Goal: Transaction & Acquisition: Purchase product/service

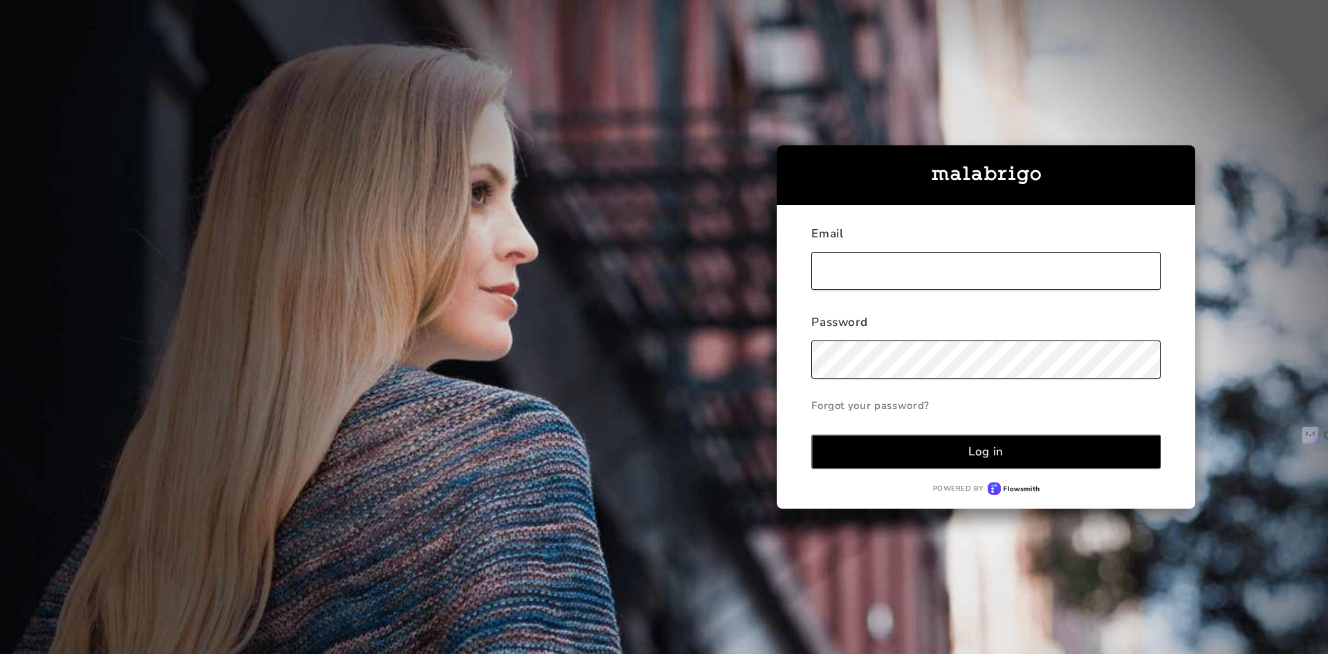
type input "[EMAIL_ADDRESS][DOMAIN_NAME]"
click at [1051, 444] on button "Log in" at bounding box center [985, 451] width 349 height 34
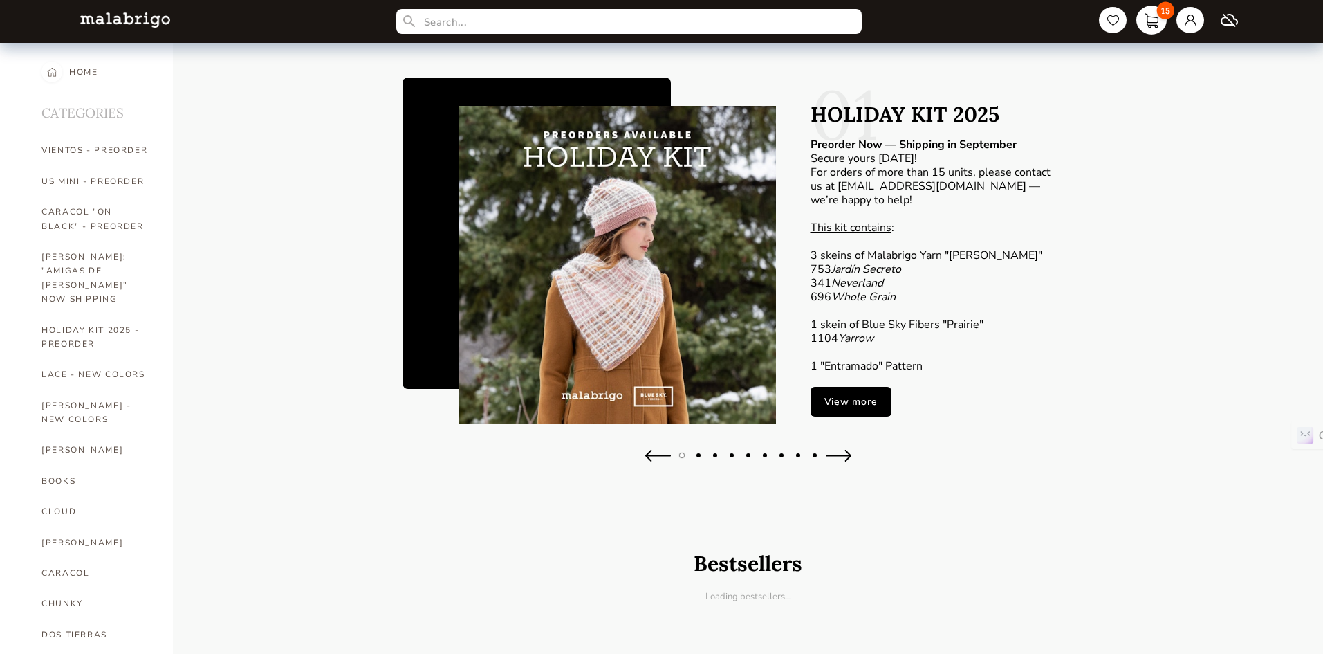
click at [1157, 24] on link "15" at bounding box center [1152, 20] width 30 height 29
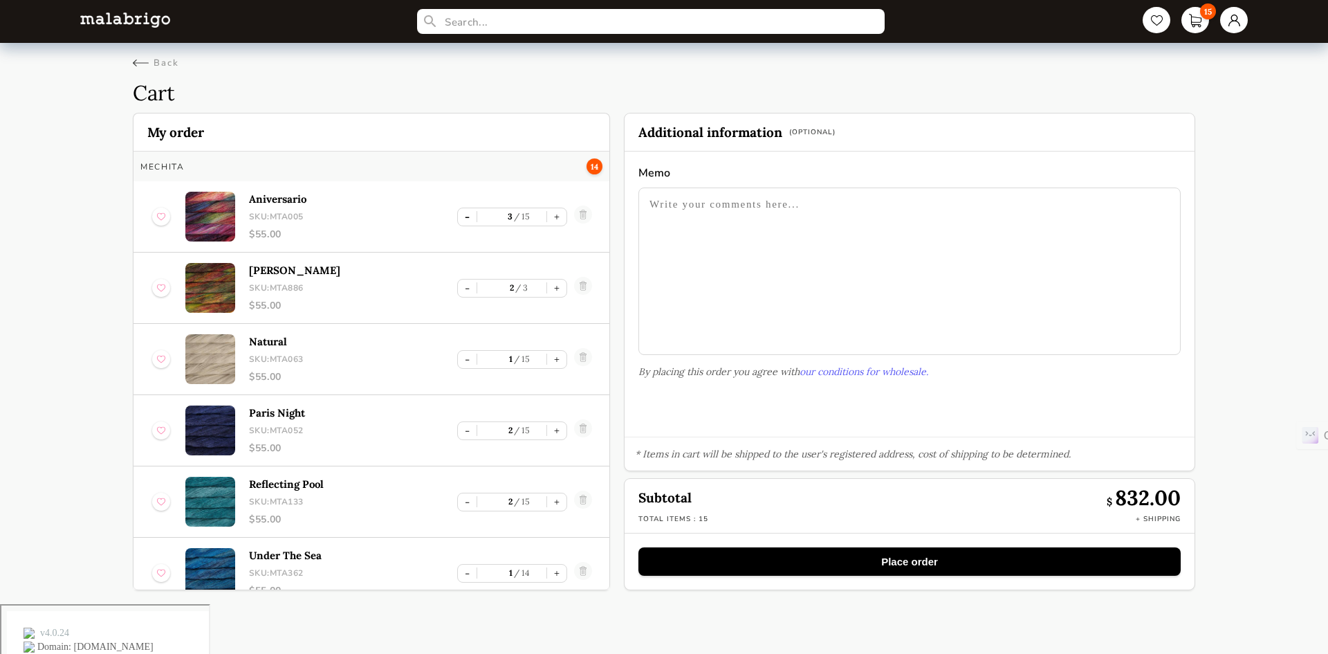
click at [466, 217] on button "-" at bounding box center [467, 216] width 19 height 17
type input "1"
click at [466, 217] on button "-" at bounding box center [467, 216] width 19 height 17
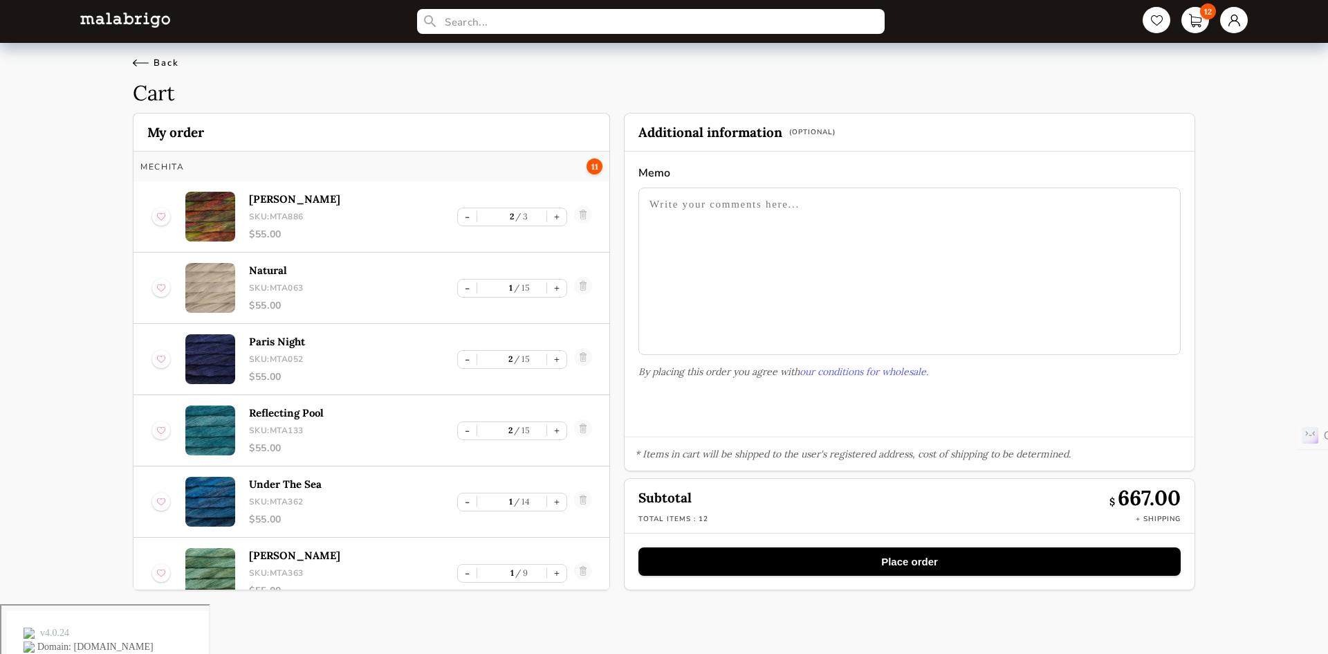
click at [135, 57] on div "Back" at bounding box center [156, 63] width 46 height 12
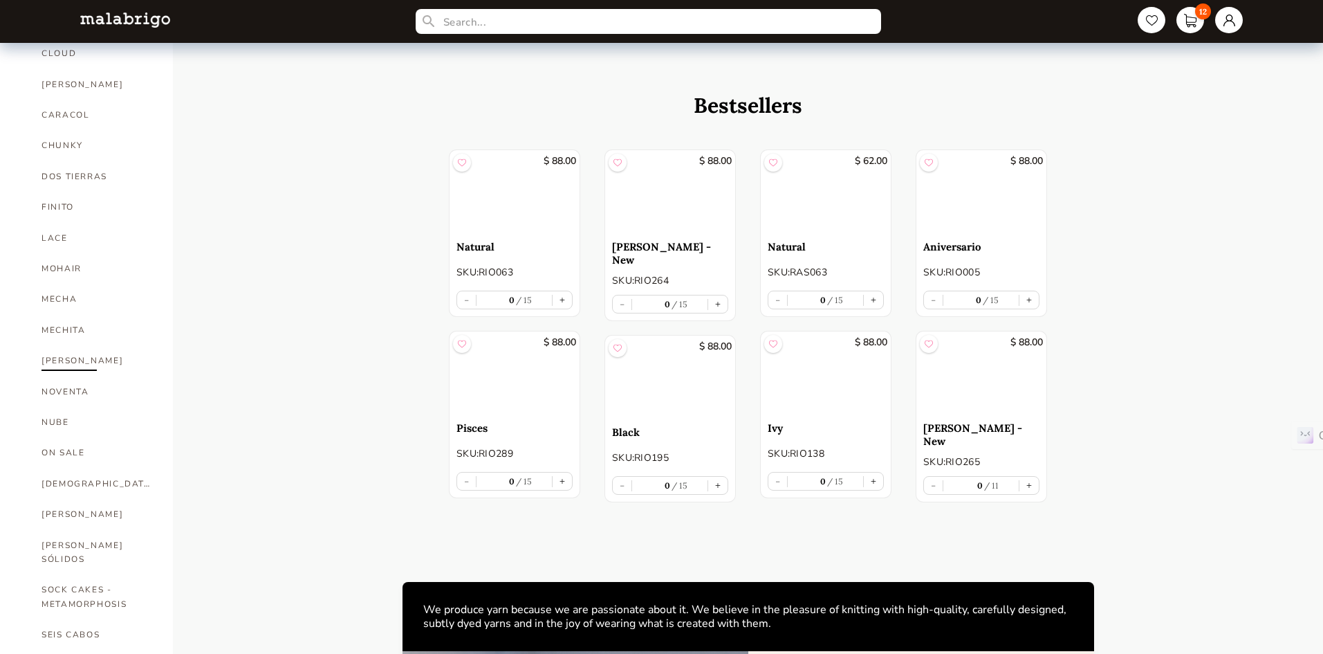
scroll to position [484, 0]
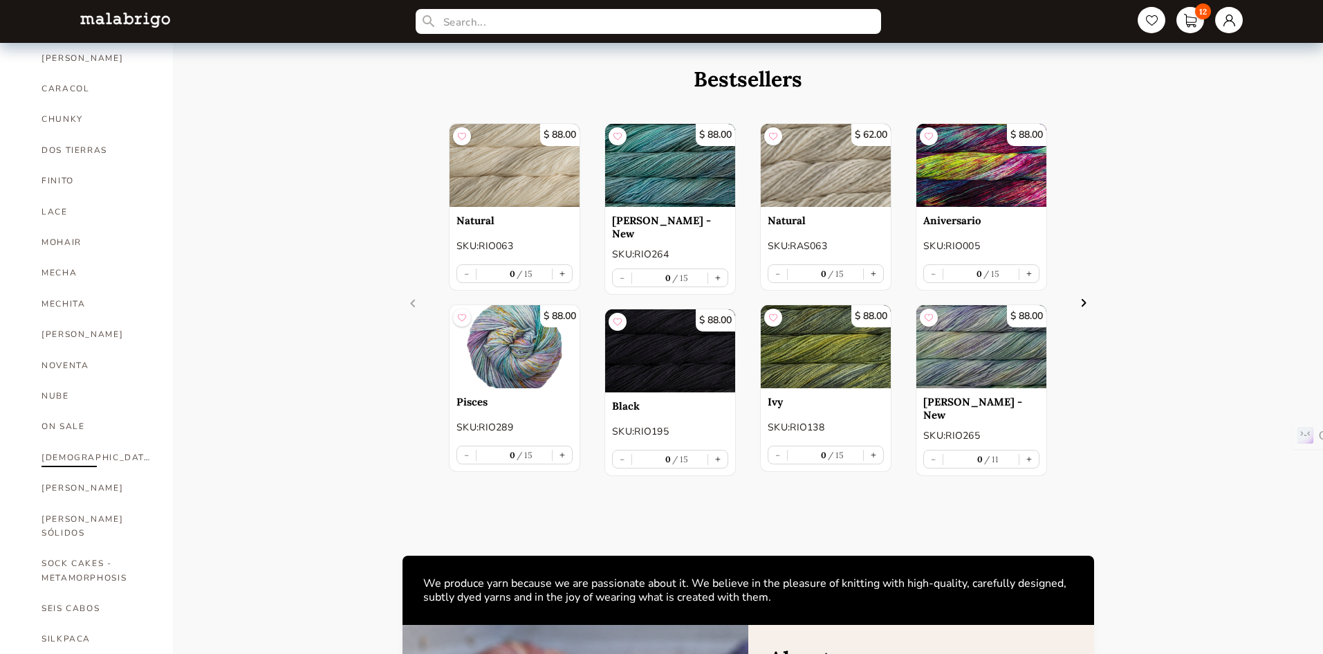
click at [58, 442] on link "[DEMOGRAPHIC_DATA]" at bounding box center [97, 457] width 111 height 30
select select "SKU"
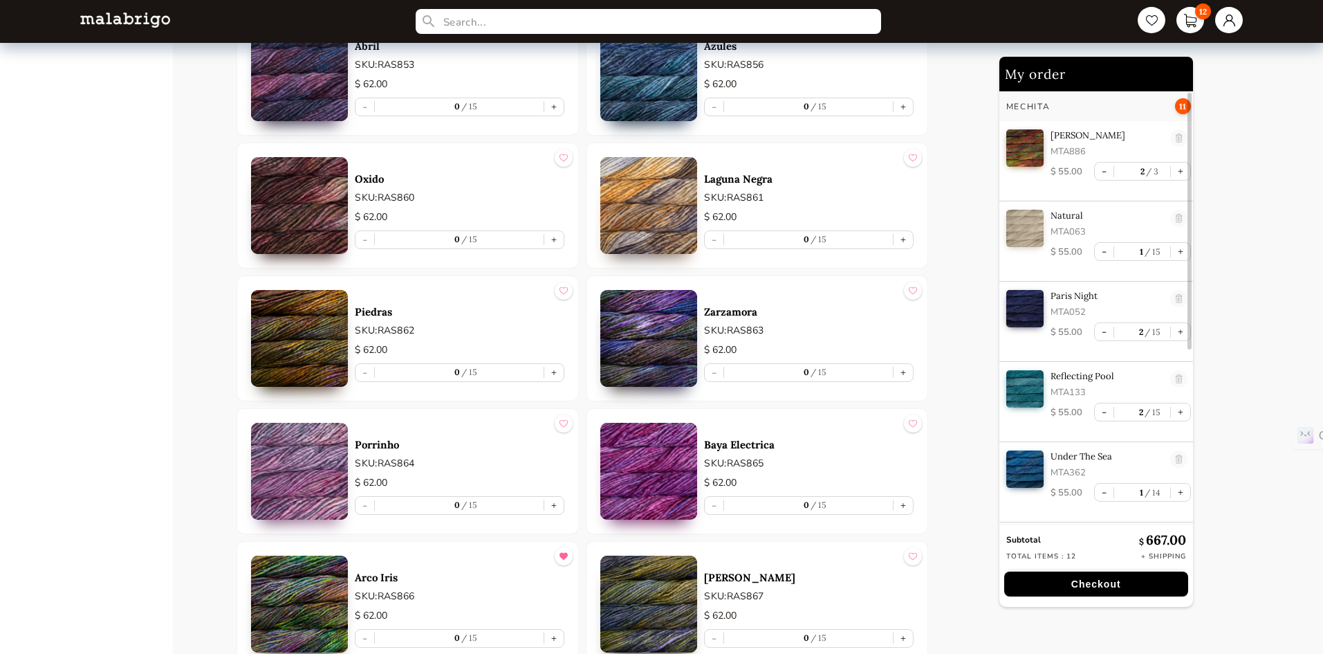
scroll to position [6295, 0]
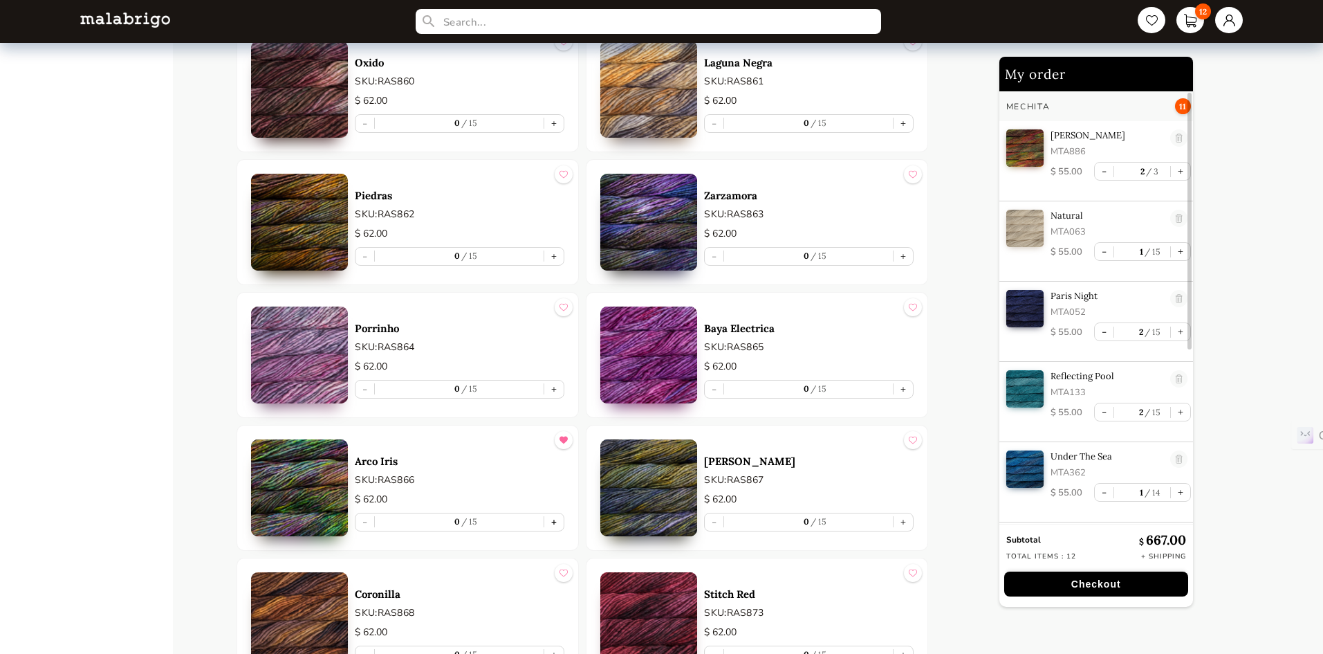
click at [555, 522] on button "+" at bounding box center [553, 521] width 19 height 17
type input "1"
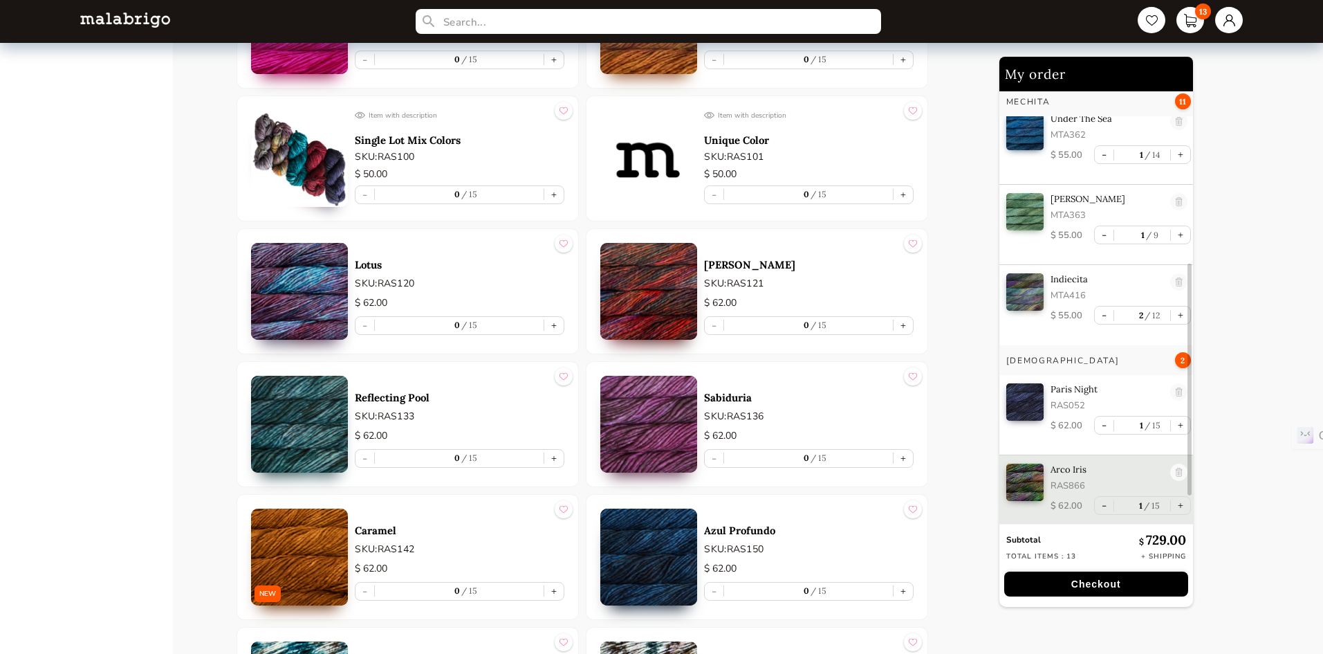
scroll to position [2006, 0]
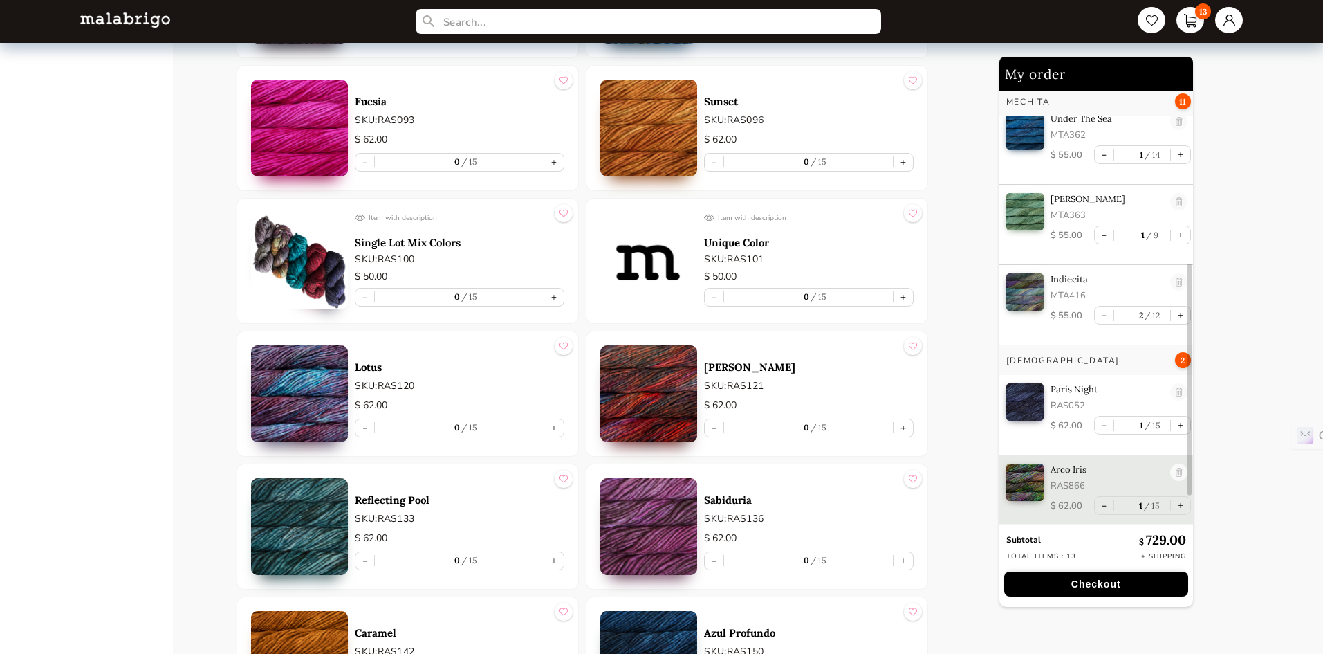
click at [908, 428] on button "+" at bounding box center [903, 427] width 19 height 17
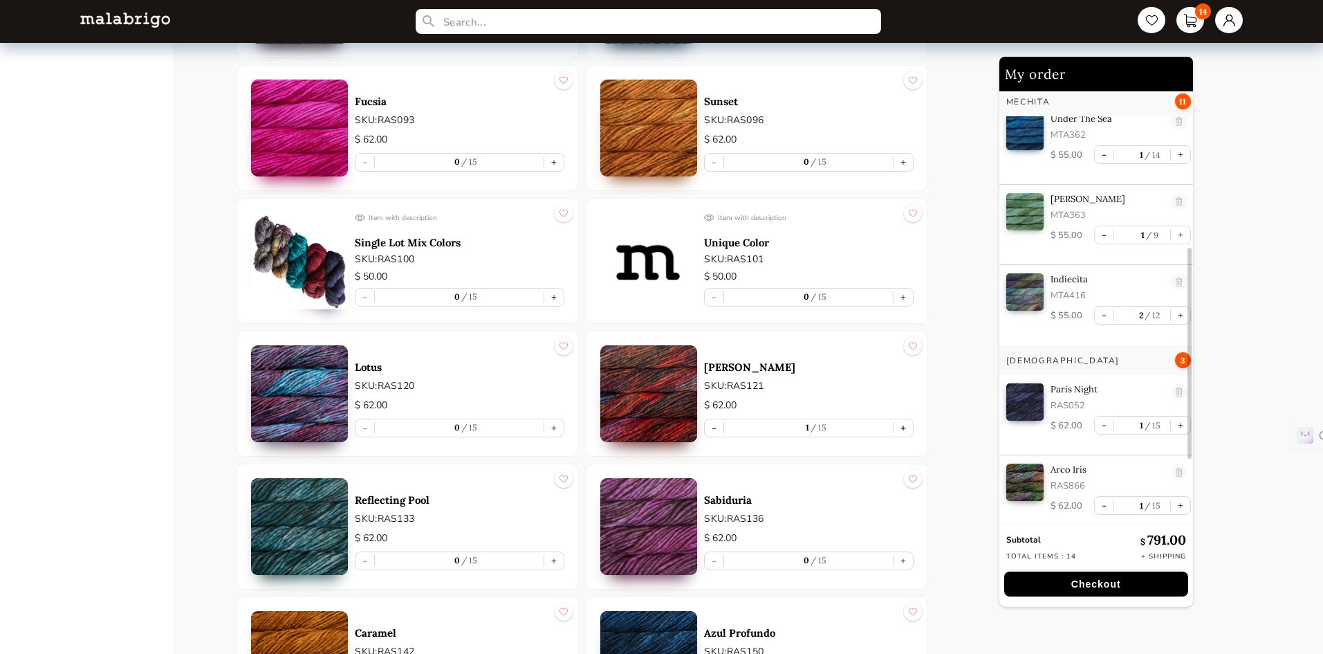
type input "1"
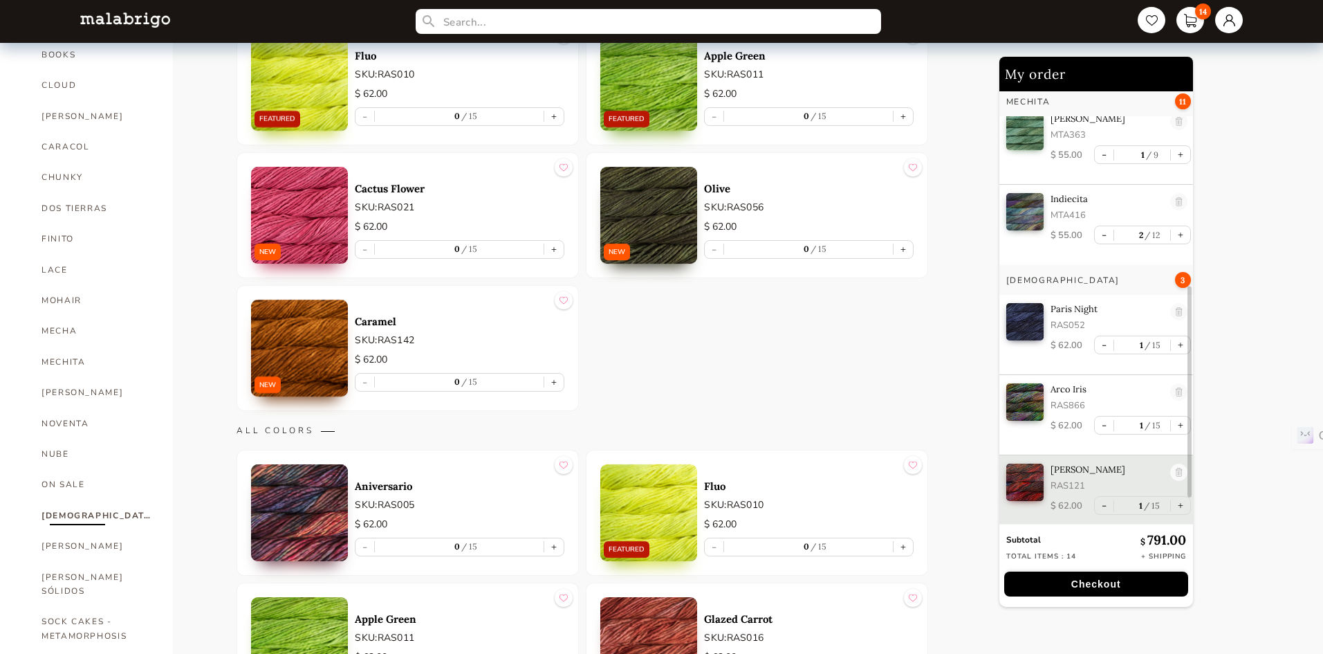
scroll to position [553, 0]
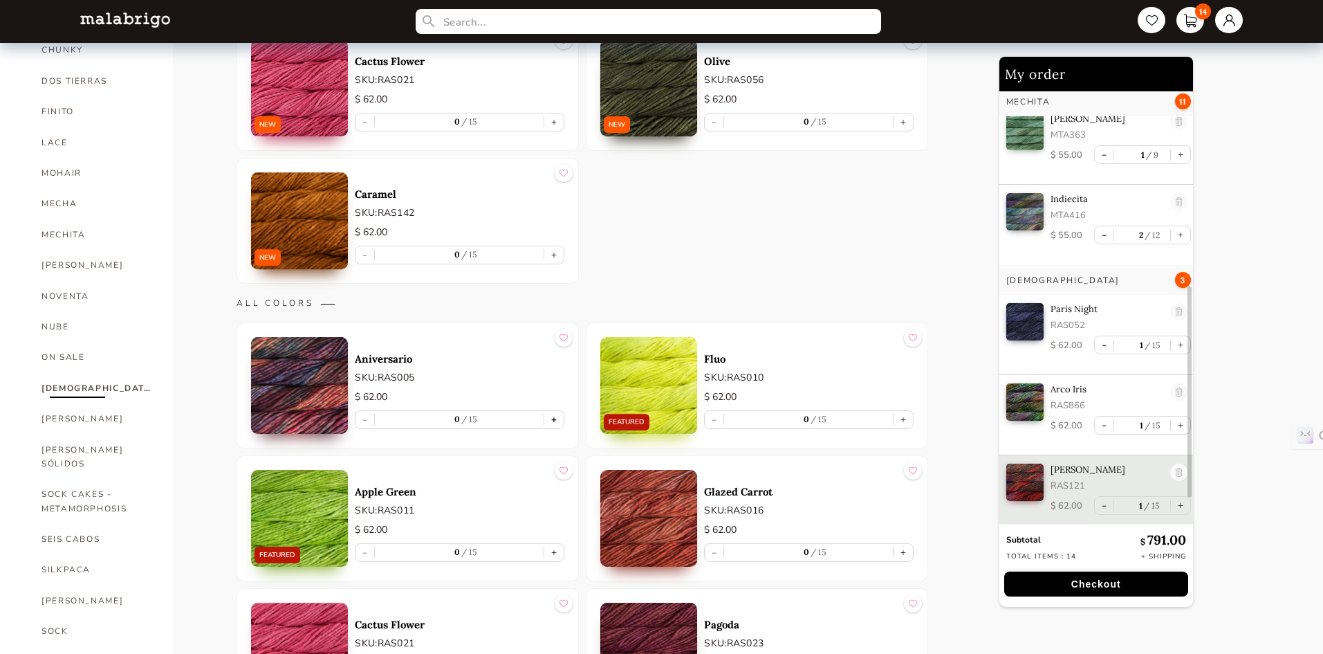
click at [557, 421] on button "+" at bounding box center [553, 419] width 19 height 17
type input "1"
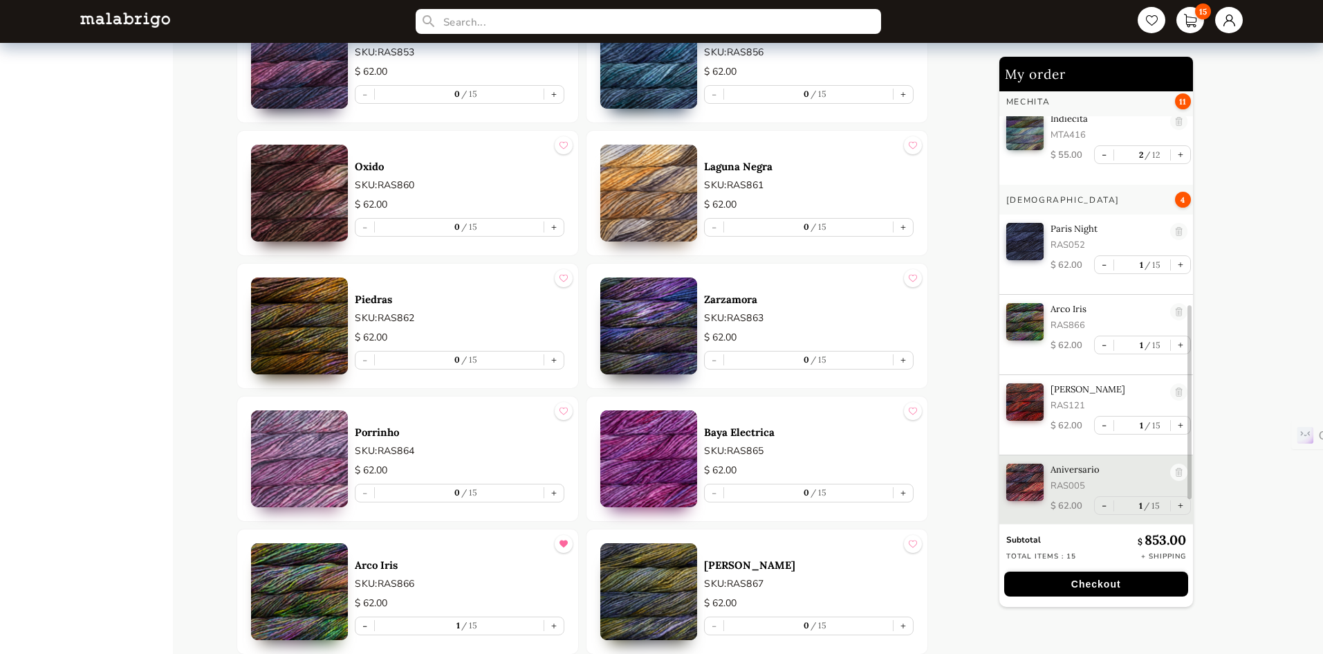
scroll to position [6179, 0]
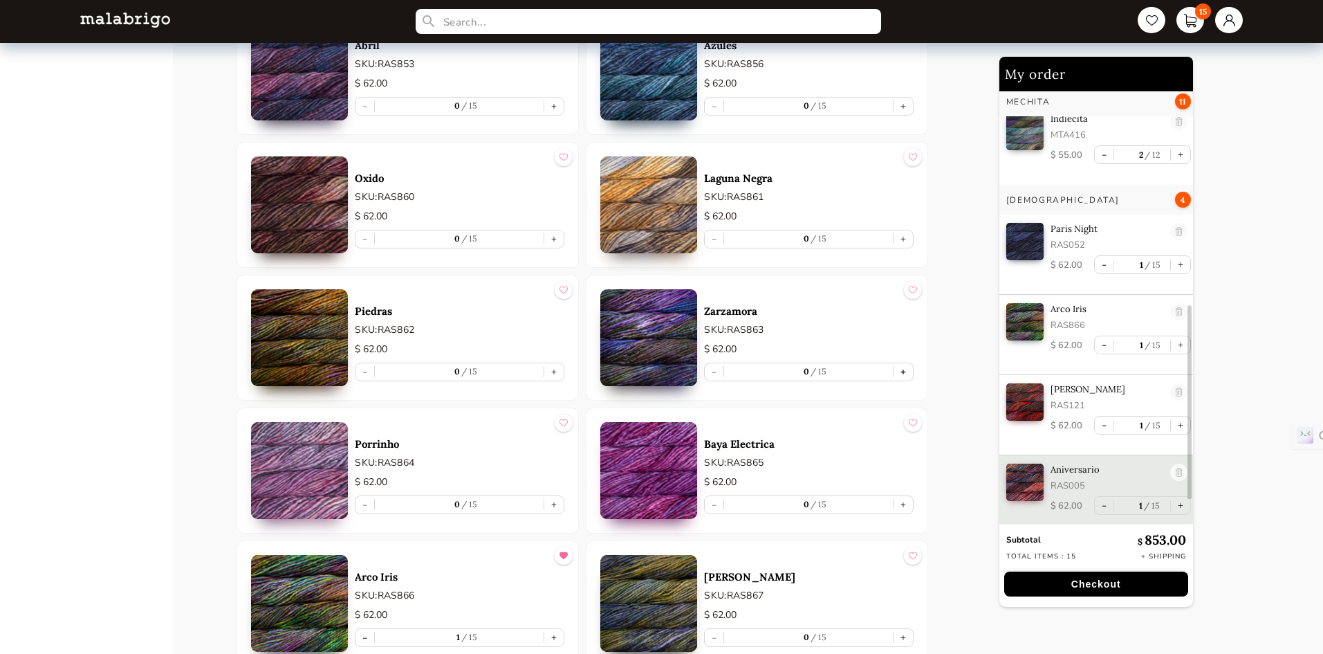
click at [907, 367] on button "+" at bounding box center [903, 371] width 19 height 17
type input "1"
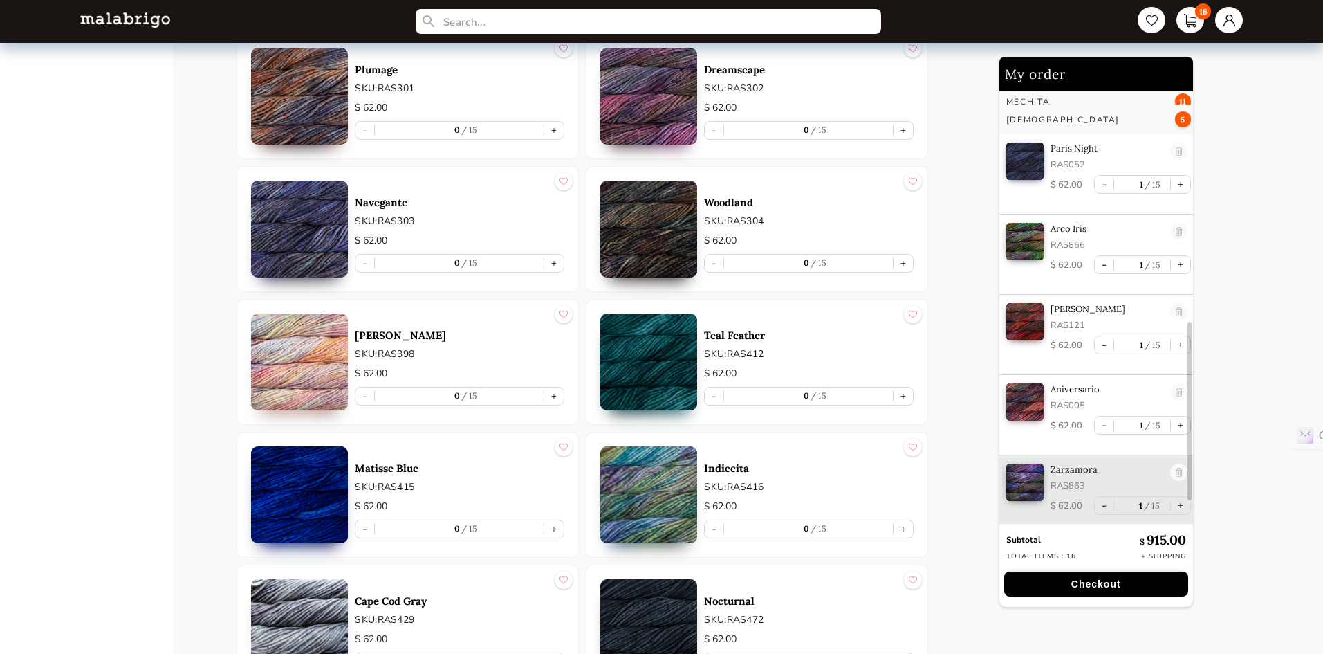
scroll to position [4261, 0]
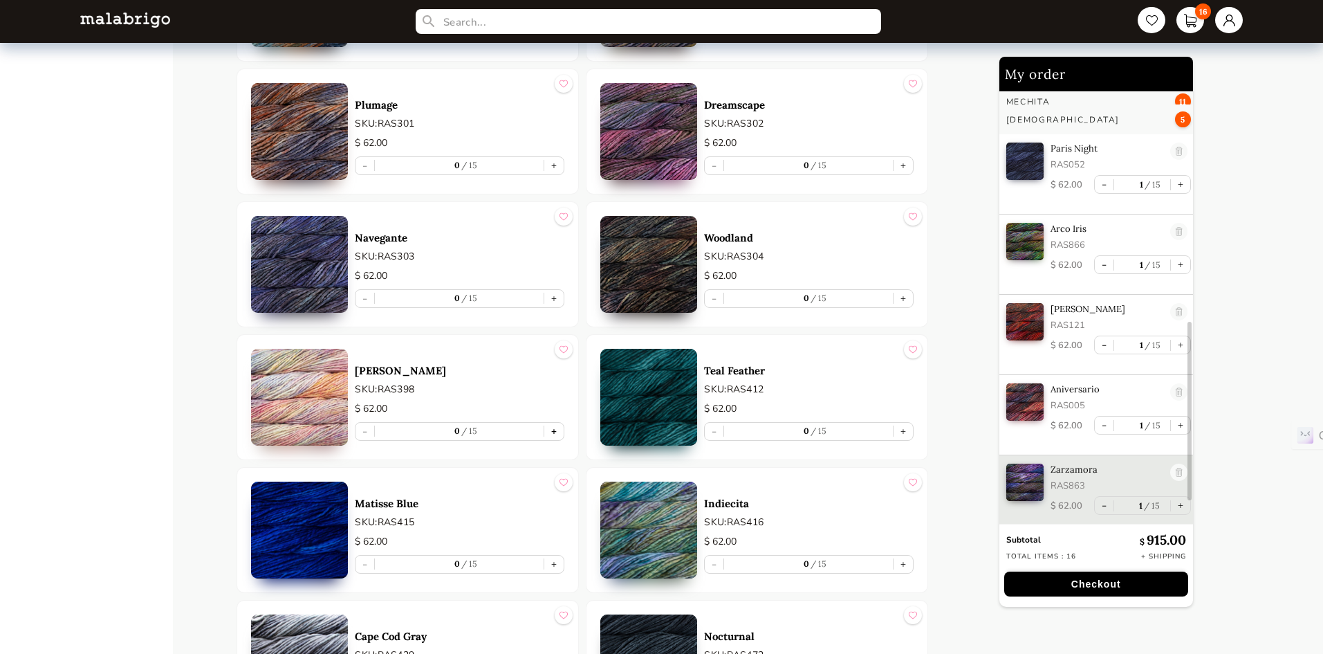
click at [555, 430] on button "+" at bounding box center [553, 431] width 19 height 17
type input "1"
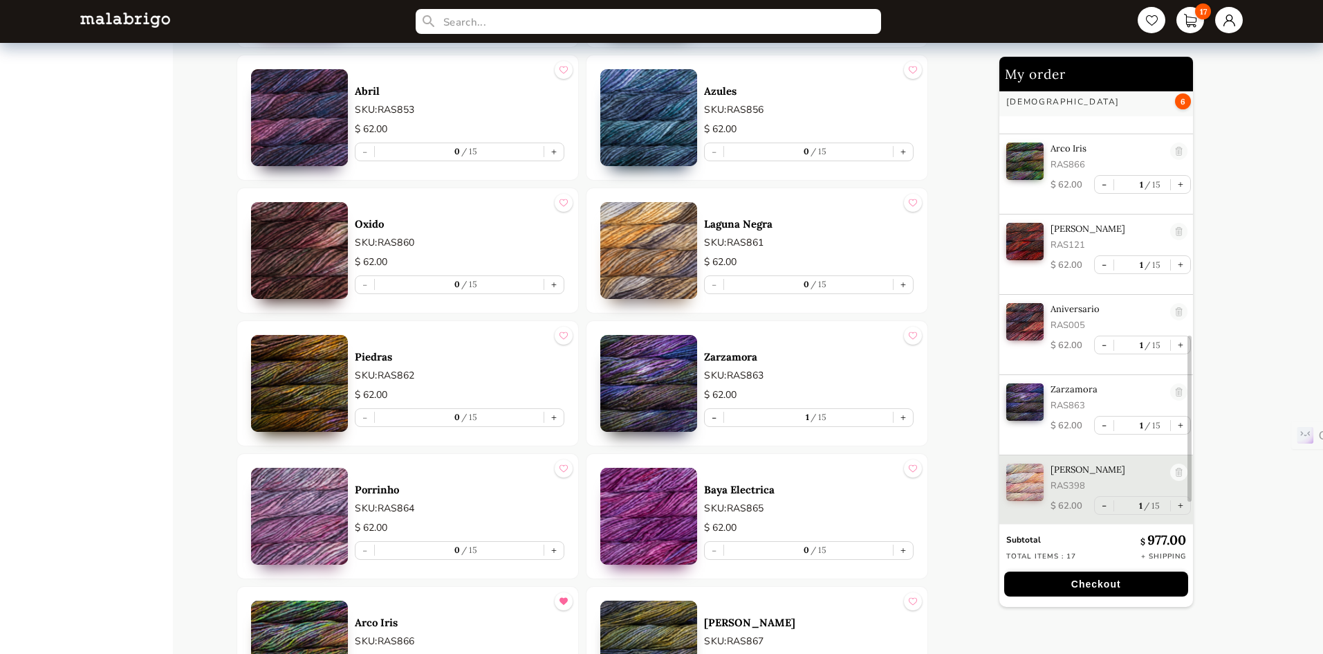
scroll to position [6065, 0]
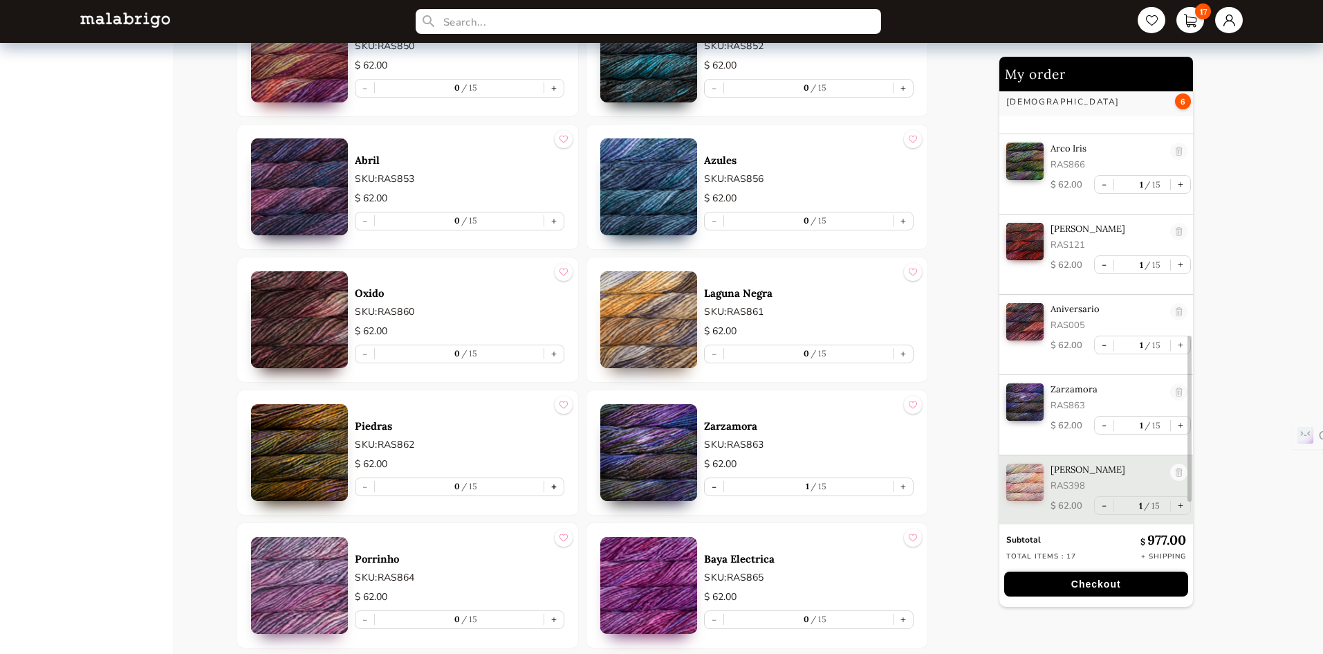
click at [553, 488] on button "+" at bounding box center [553, 486] width 19 height 17
type input "1"
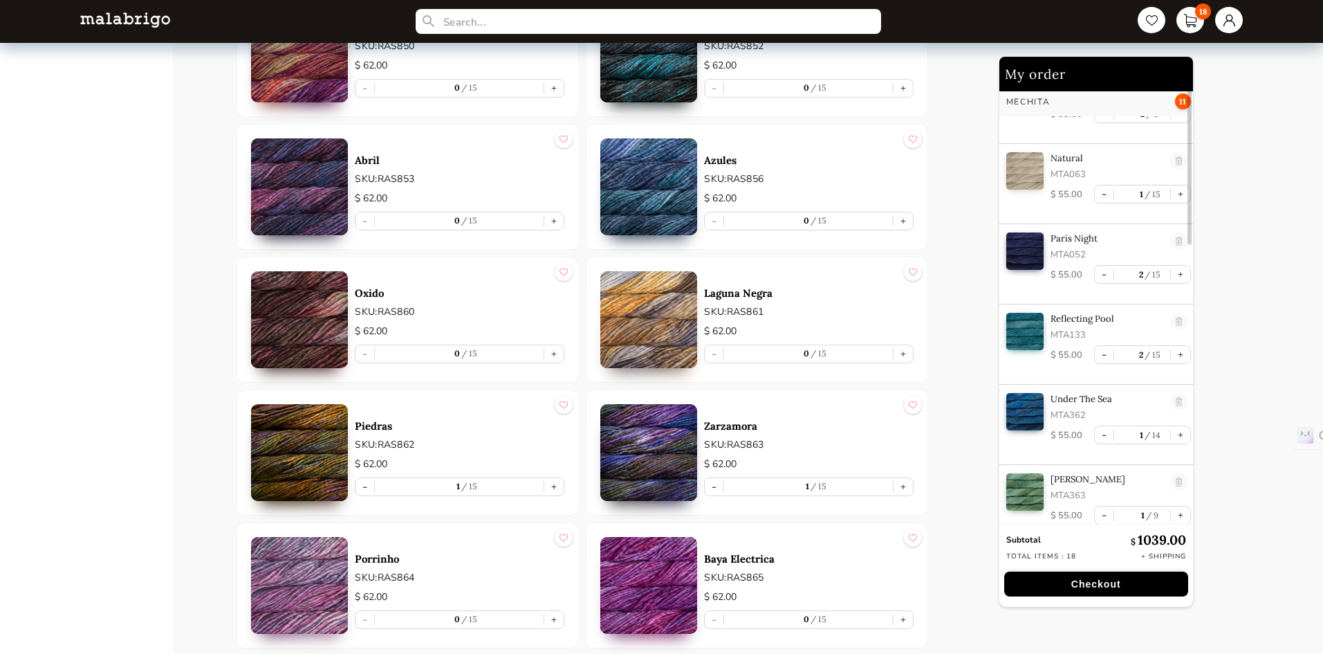
scroll to position [0, 0]
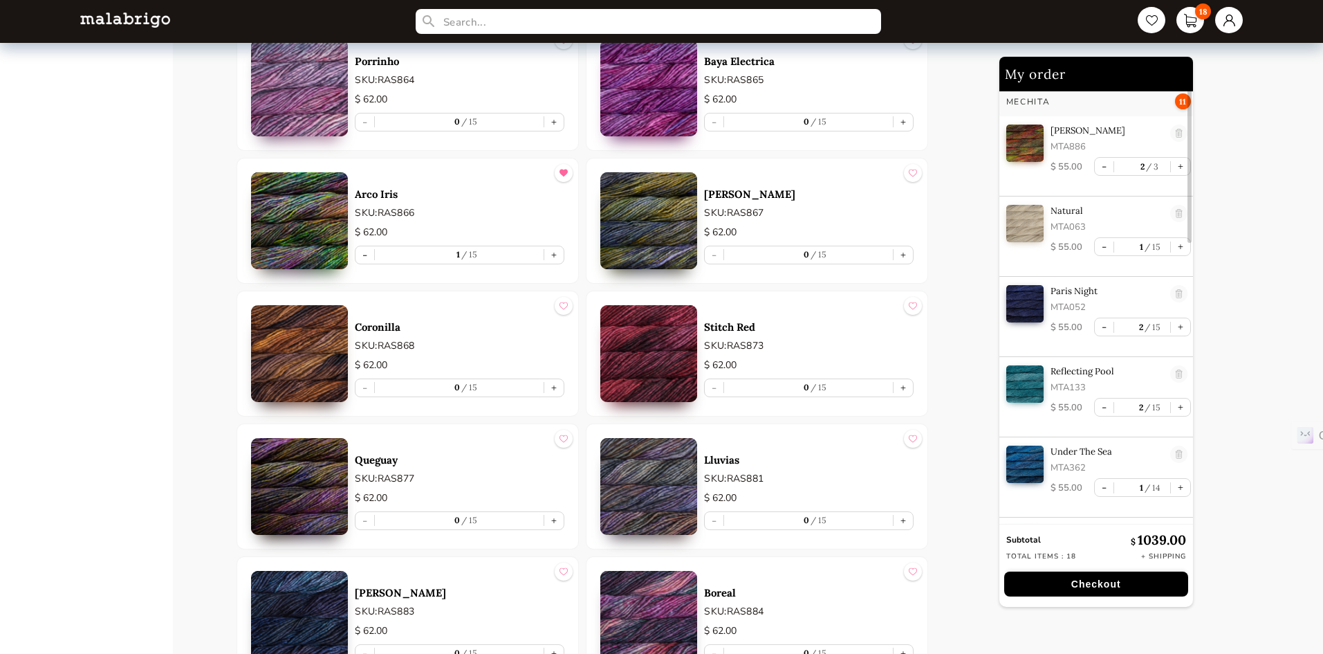
scroll to position [6756, 0]
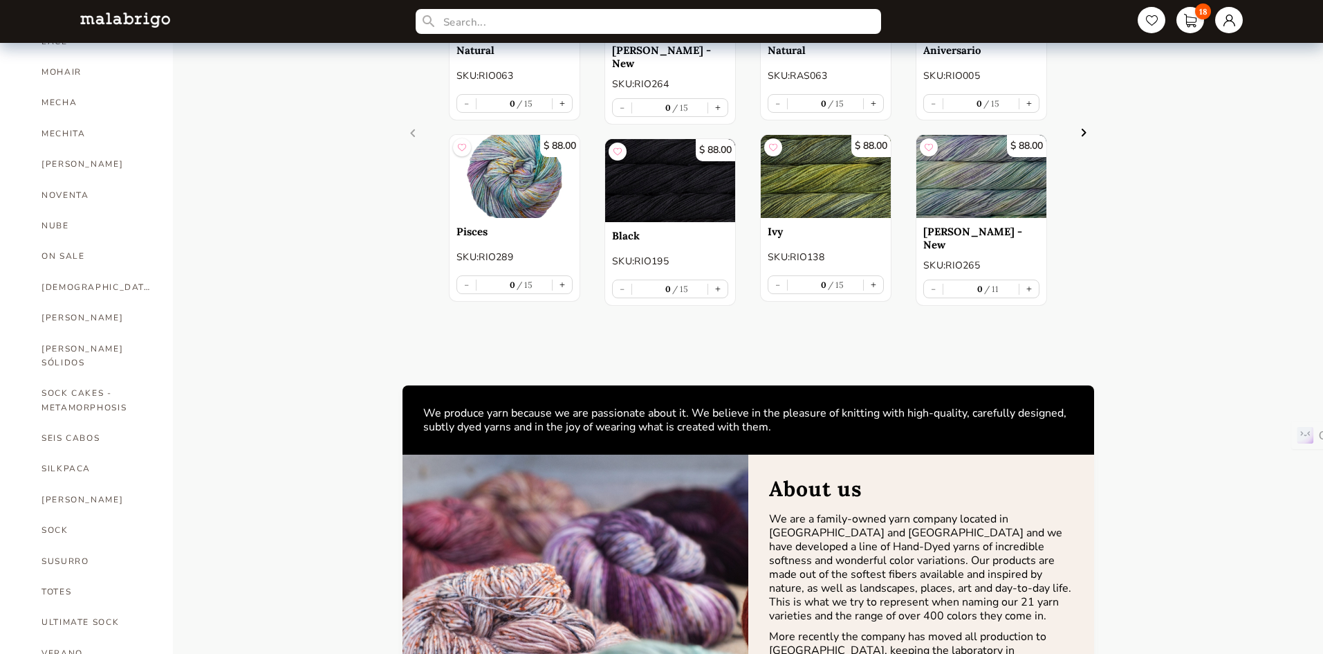
scroll to position [277, 0]
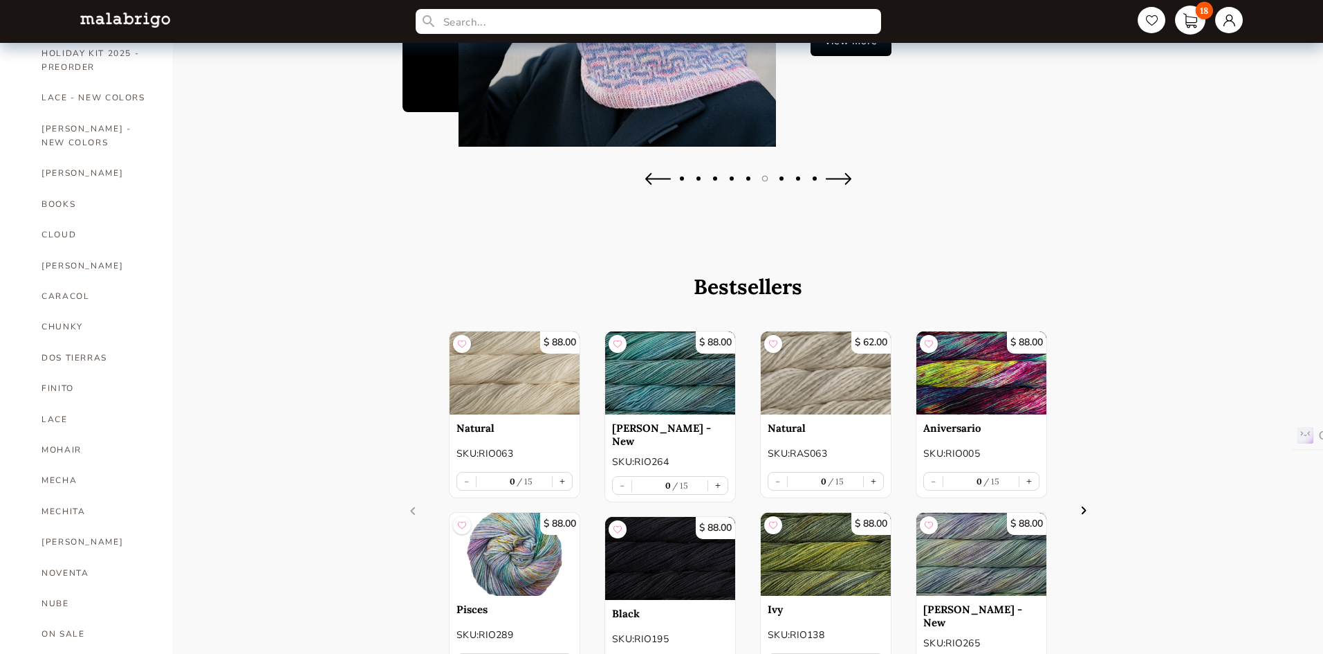
click at [1193, 21] on link "18" at bounding box center [1190, 20] width 30 height 29
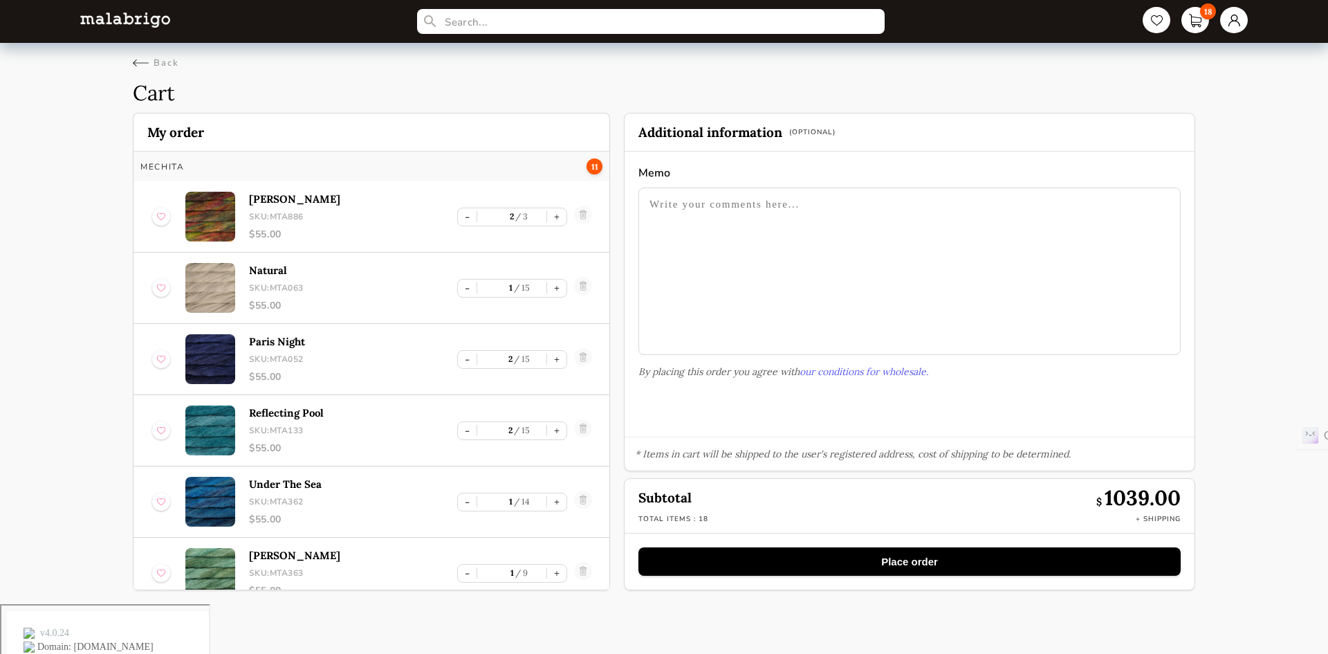
scroll to position [69, 0]
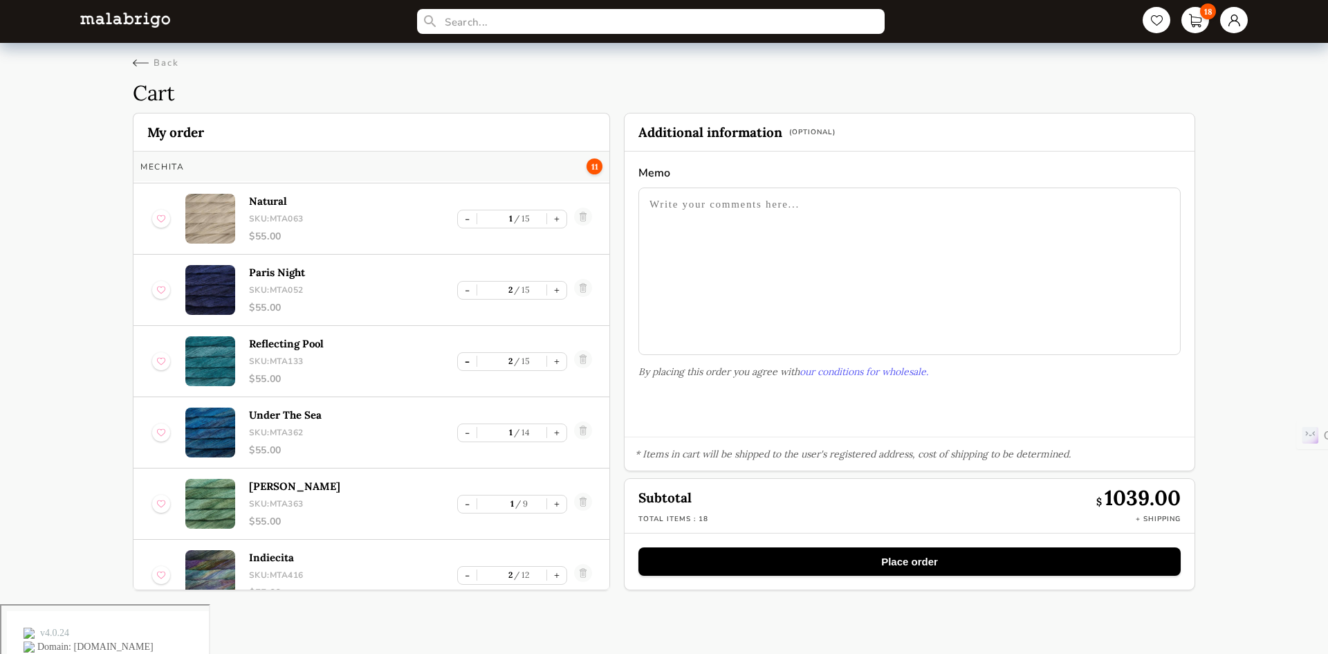
click at [464, 365] on button "-" at bounding box center [467, 361] width 19 height 17
type input "1"
click at [464, 292] on button "-" at bounding box center [467, 290] width 19 height 17
type input "1"
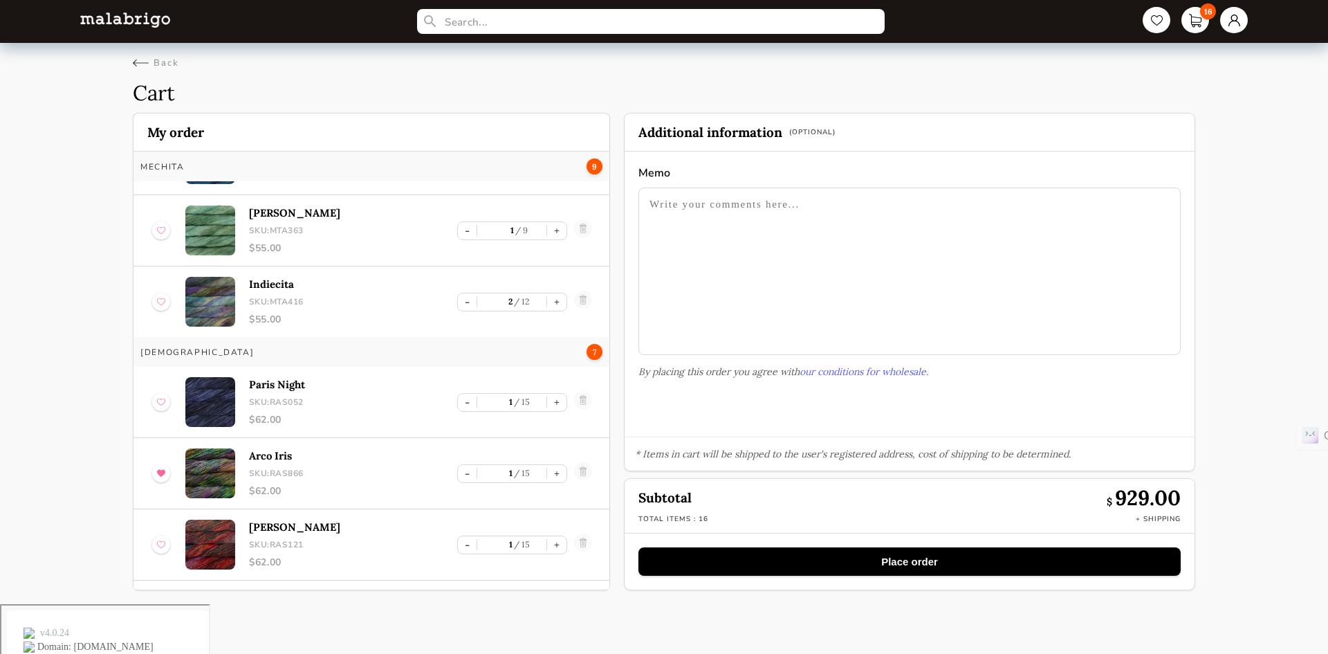
scroll to position [341, 0]
click at [582, 404] on link at bounding box center [583, 403] width 18 height 22
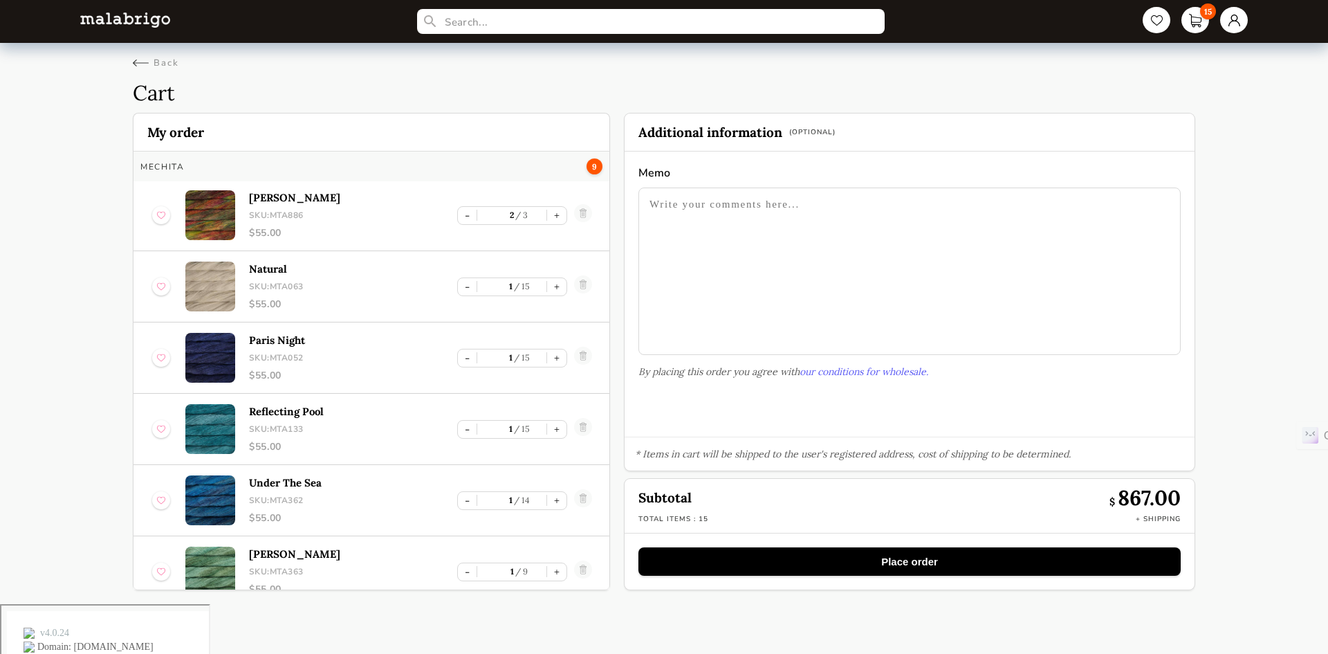
scroll to position [0, 0]
click at [463, 214] on button "-" at bounding box center [467, 216] width 19 height 17
type input "1"
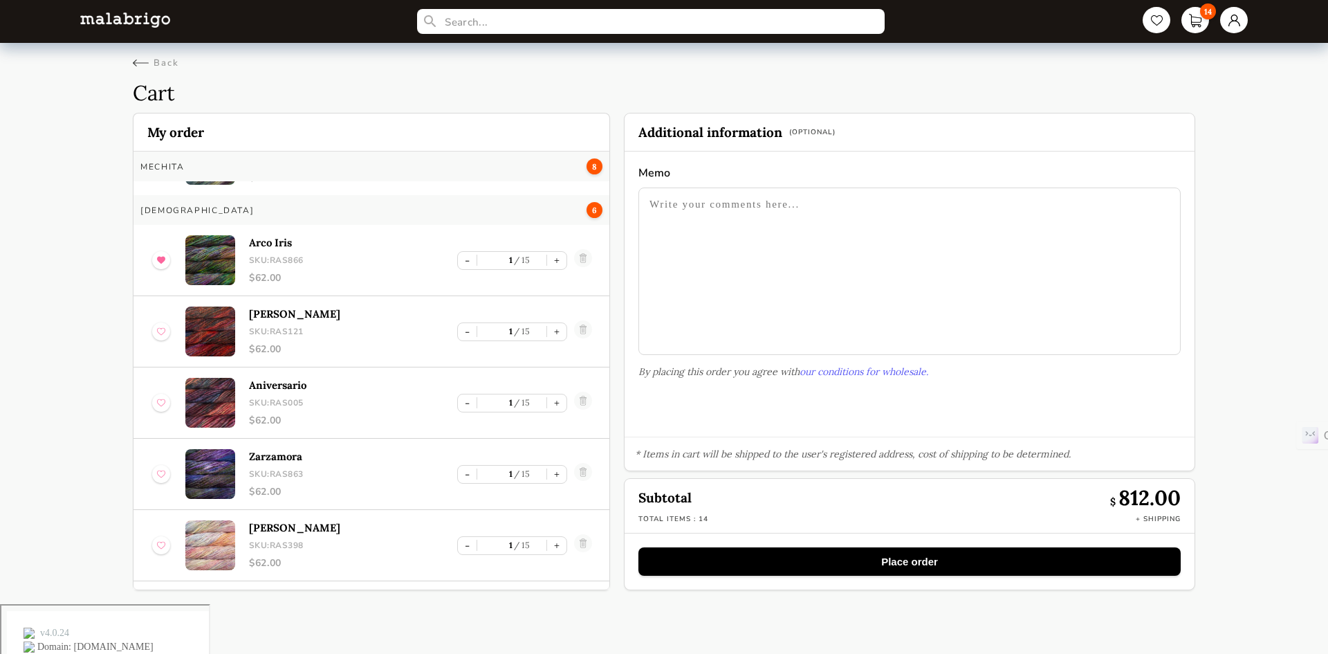
scroll to position [546, 0]
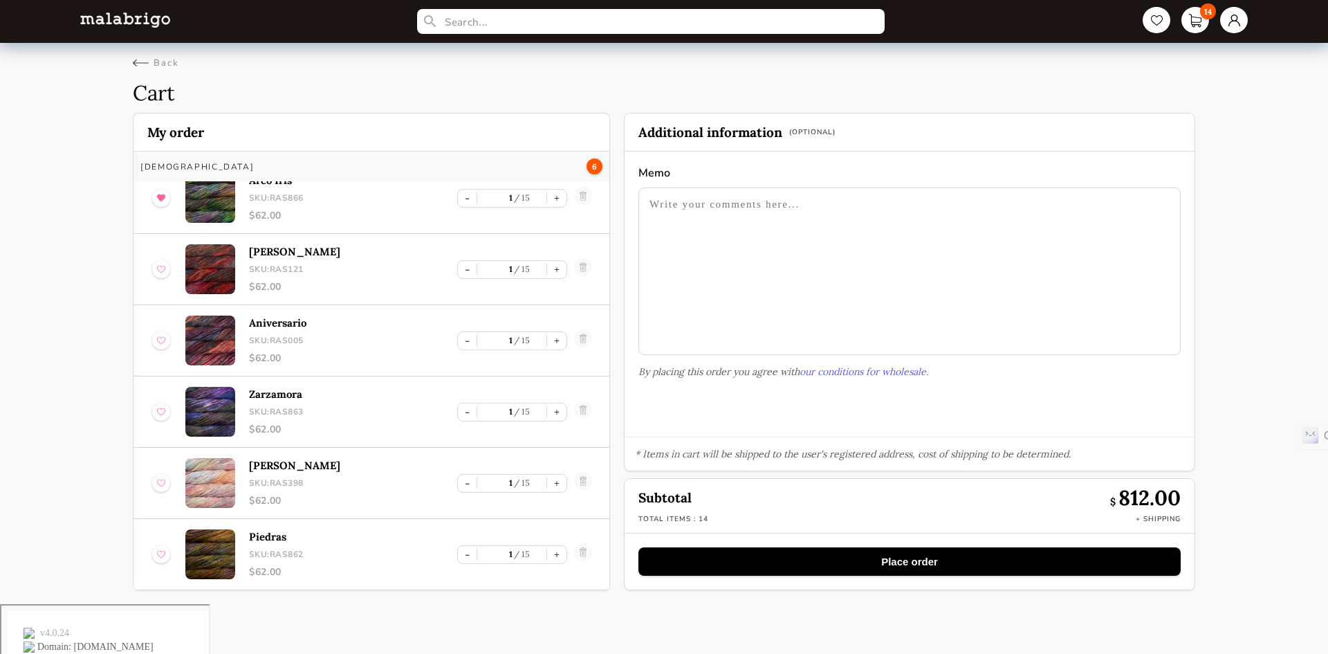
click at [924, 560] on button "Place order" at bounding box center [909, 561] width 542 height 28
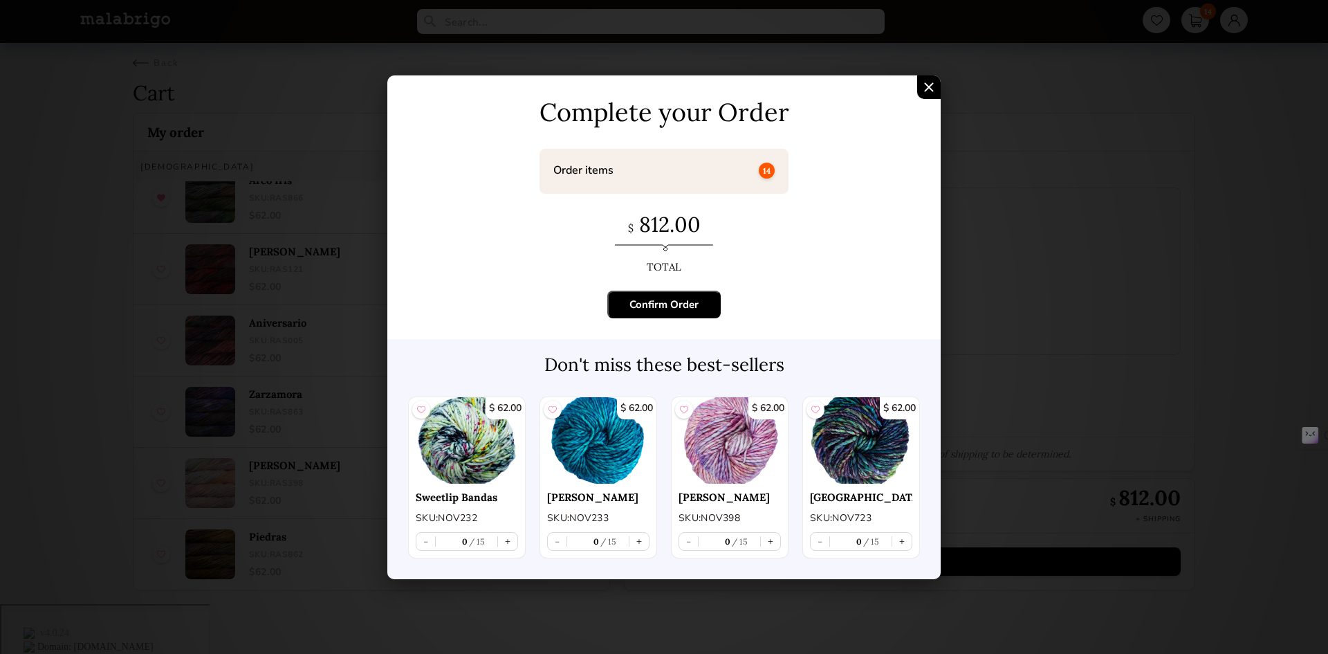
click at [673, 301] on div "Confirm Order" at bounding box center [663, 304] width 69 height 14
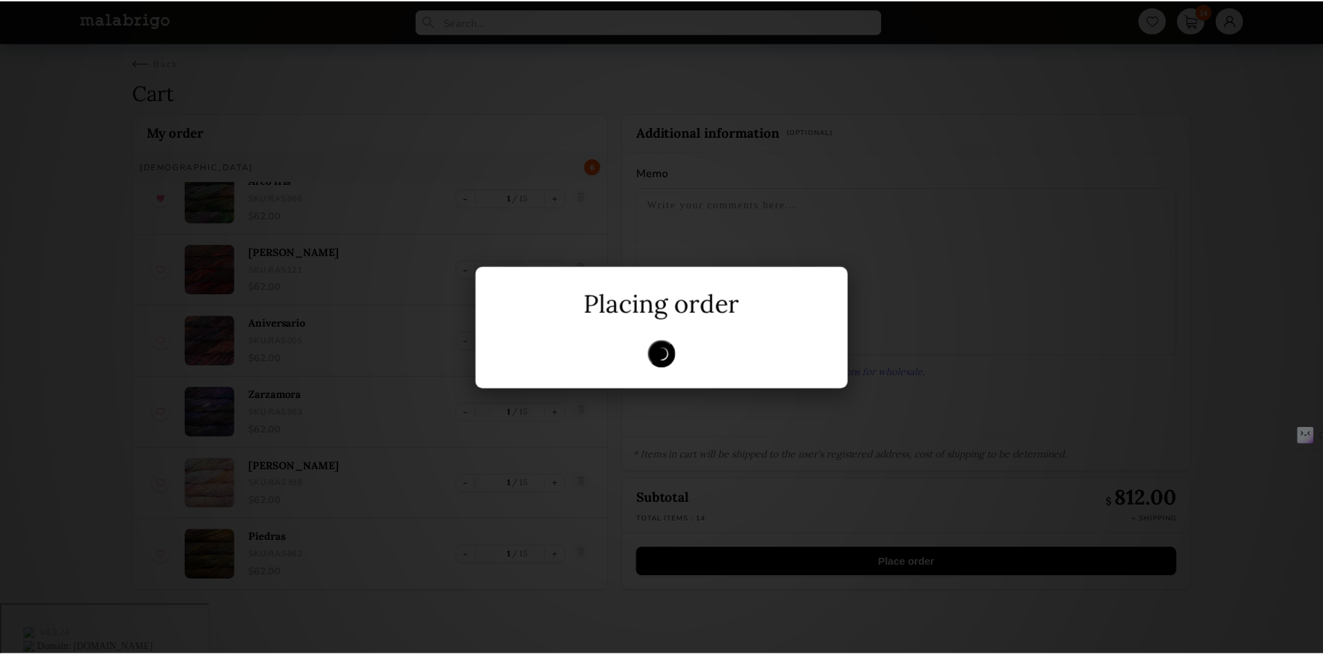
scroll to position [0, 0]
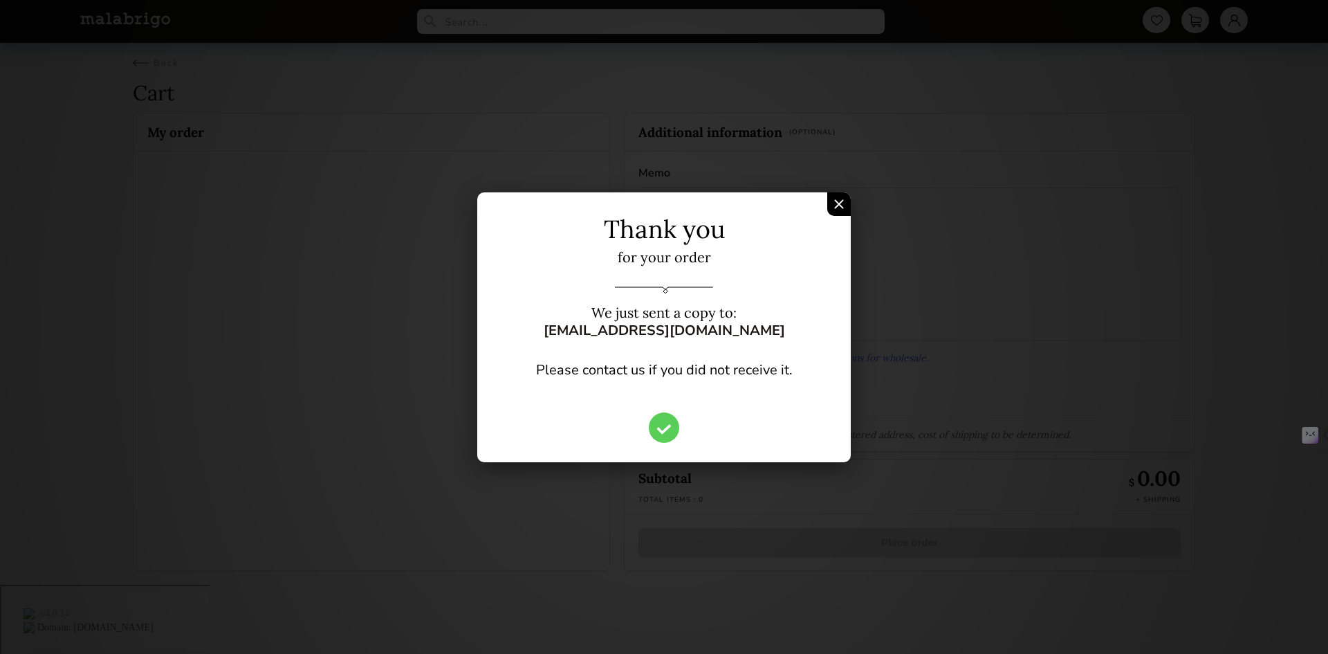
click at [839, 201] on img "Confirm Order" at bounding box center [839, 204] width 10 height 10
